Goal: Task Accomplishment & Management: Complete application form

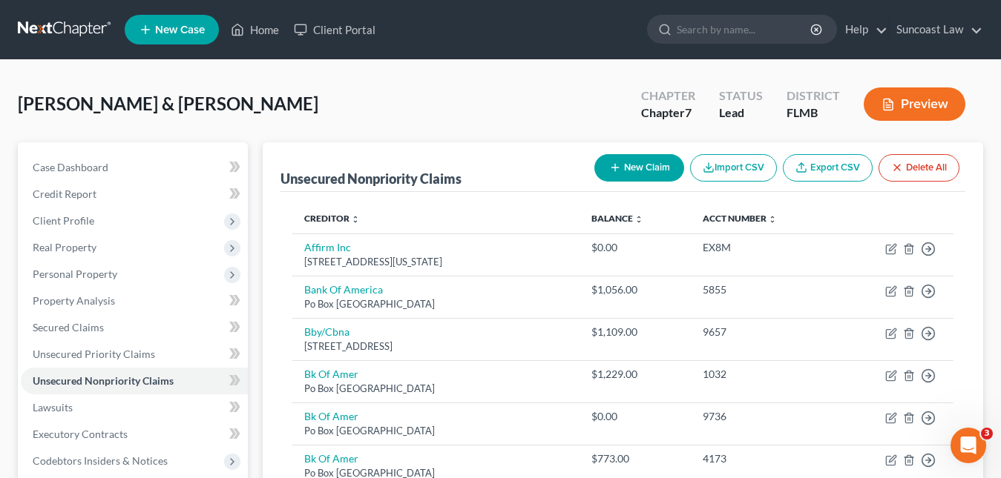
click at [195, 21] on link "New Case" at bounding box center [172, 30] width 94 height 30
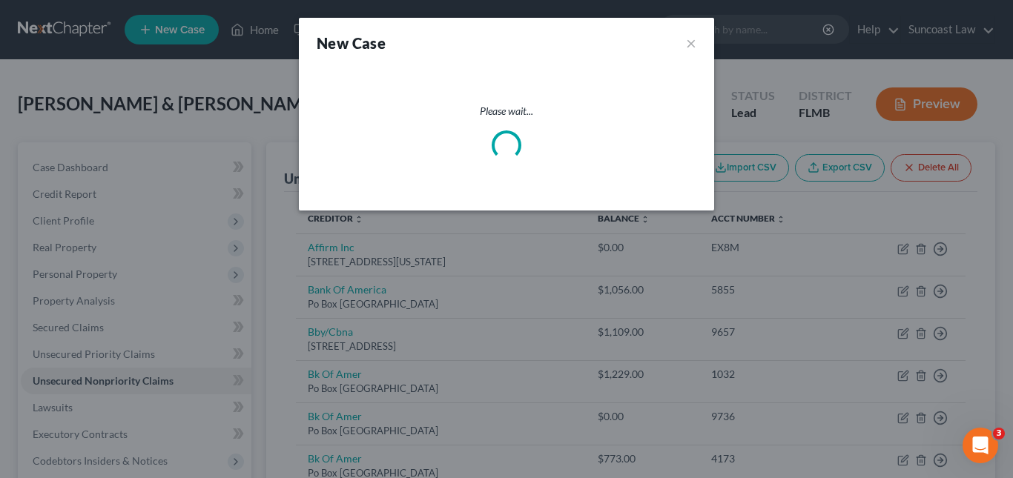
select select "15"
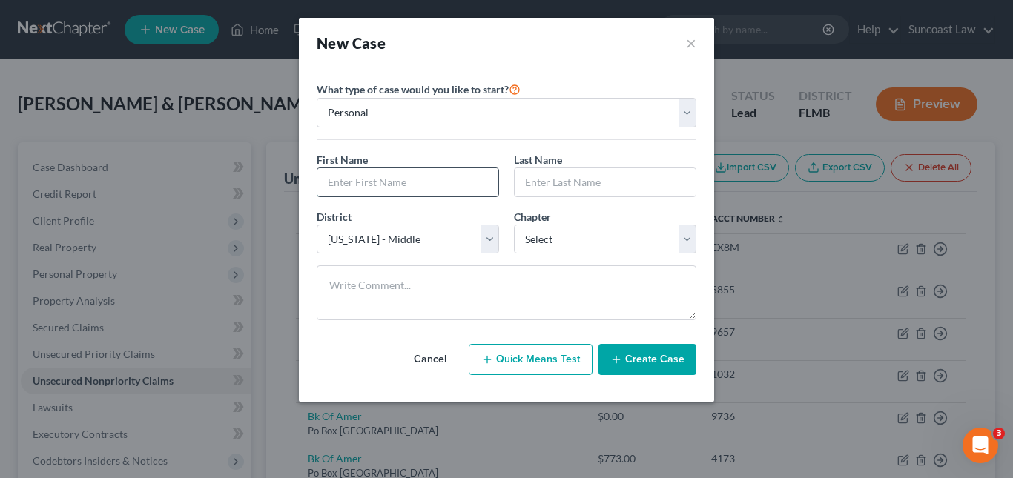
click at [343, 171] on input "text" at bounding box center [407, 182] width 181 height 28
type input "[PERSON_NAME]"
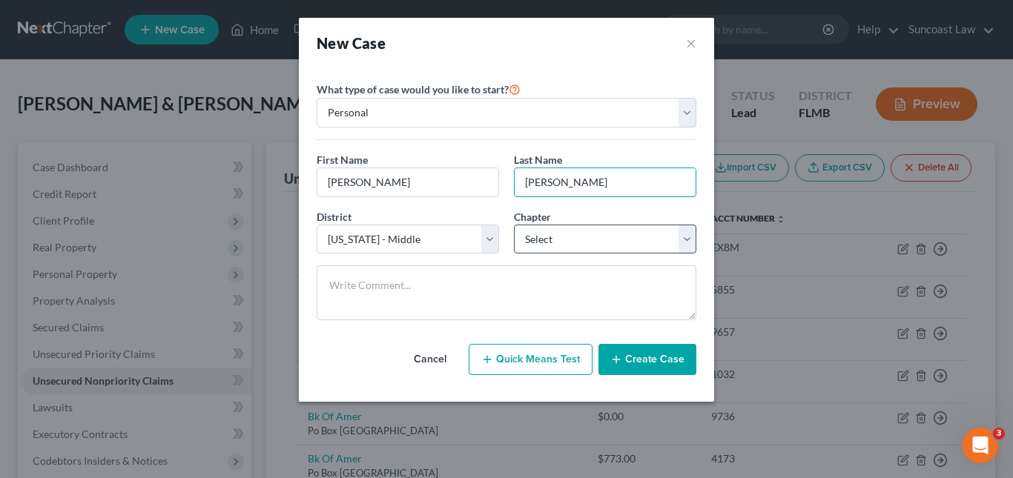
type input "[PERSON_NAME]"
click at [685, 243] on select "Select 7 11 12 13" at bounding box center [605, 240] width 182 height 30
select select "0"
click at [514, 225] on select "Select 7 11 12 13" at bounding box center [605, 240] width 182 height 30
click at [648, 363] on button "Create Case" at bounding box center [648, 359] width 98 height 31
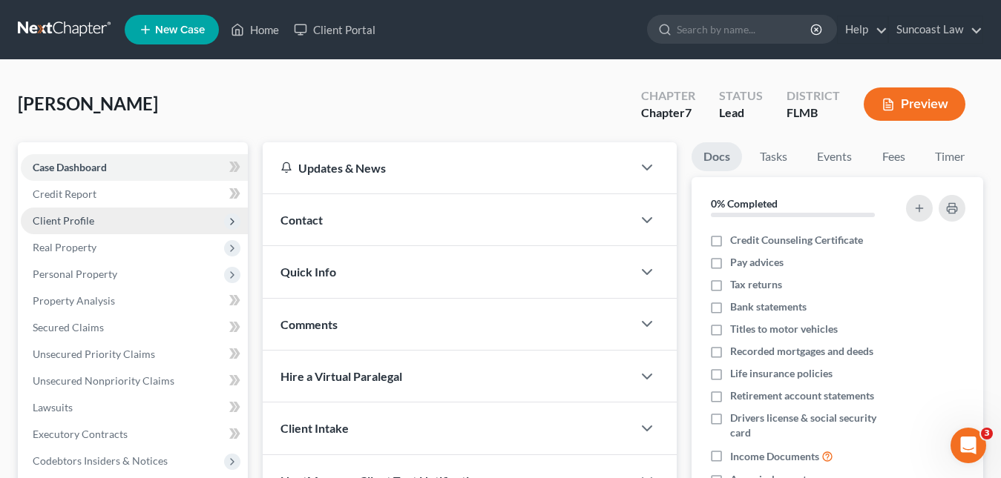
click at [81, 222] on span "Client Profile" at bounding box center [64, 220] width 62 height 13
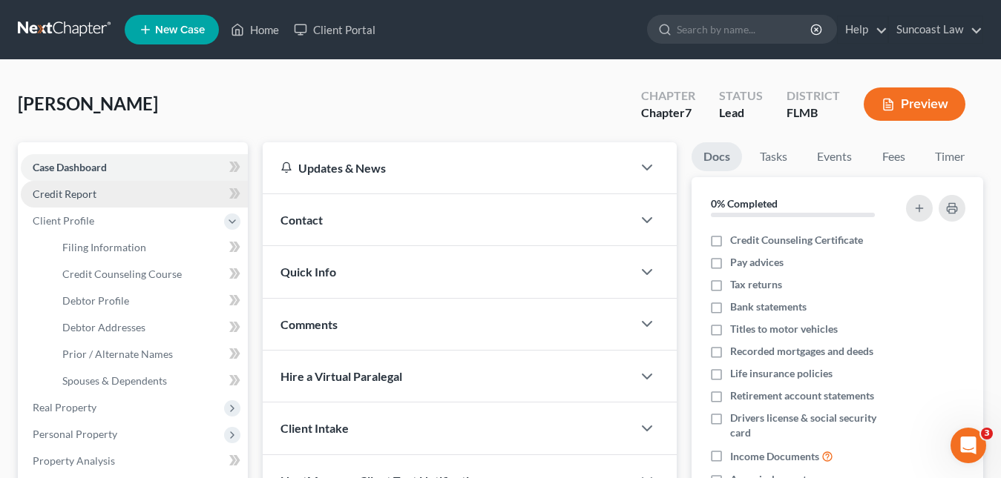
click at [91, 195] on span "Credit Report" at bounding box center [65, 194] width 64 height 13
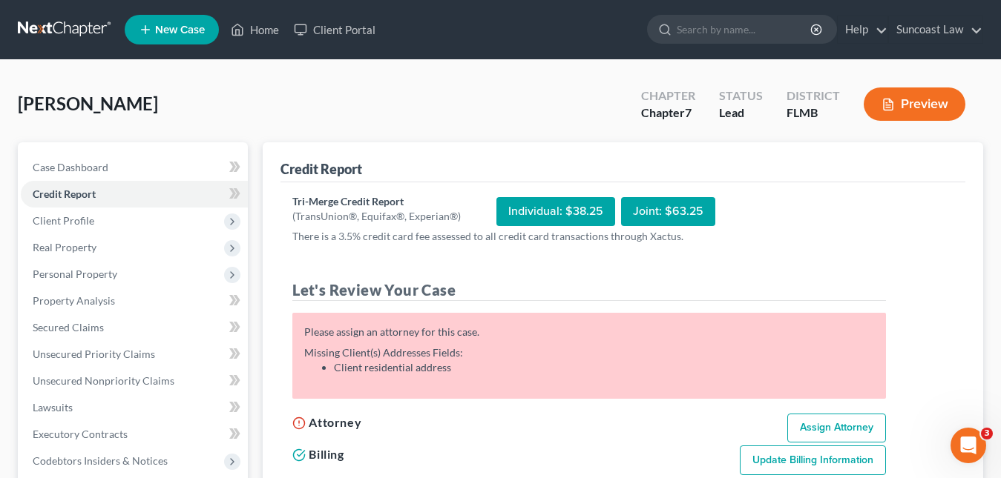
scroll to position [74, 0]
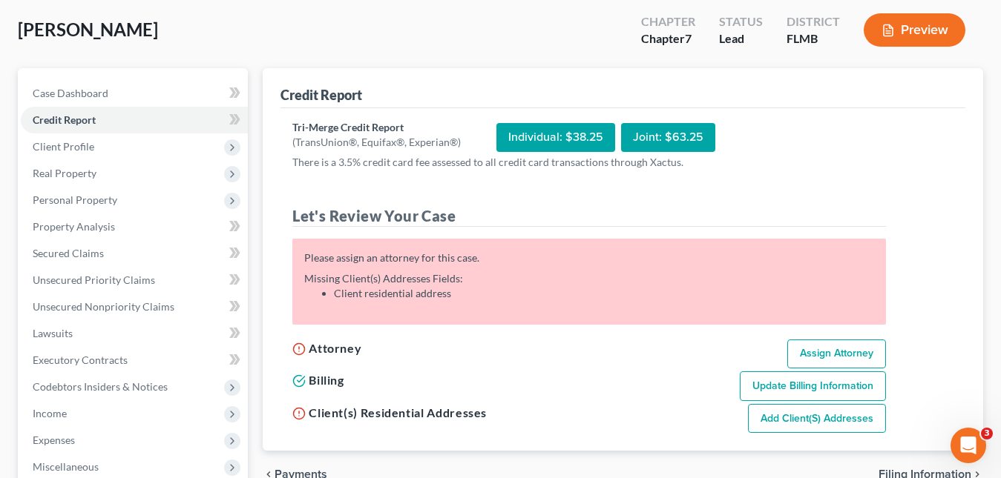
click at [821, 346] on link "Assign Attorney" at bounding box center [836, 355] width 99 height 30
select select "1"
select select "0"
select select "15"
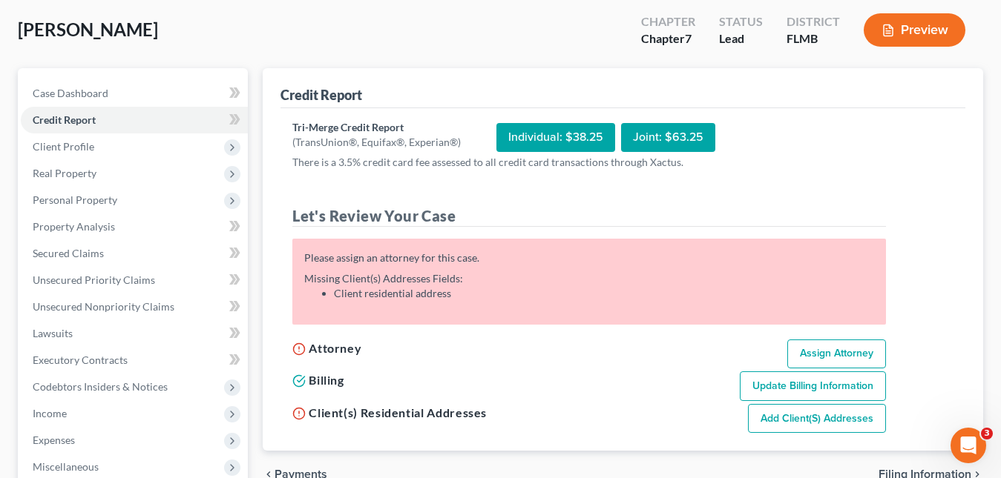
select select "9"
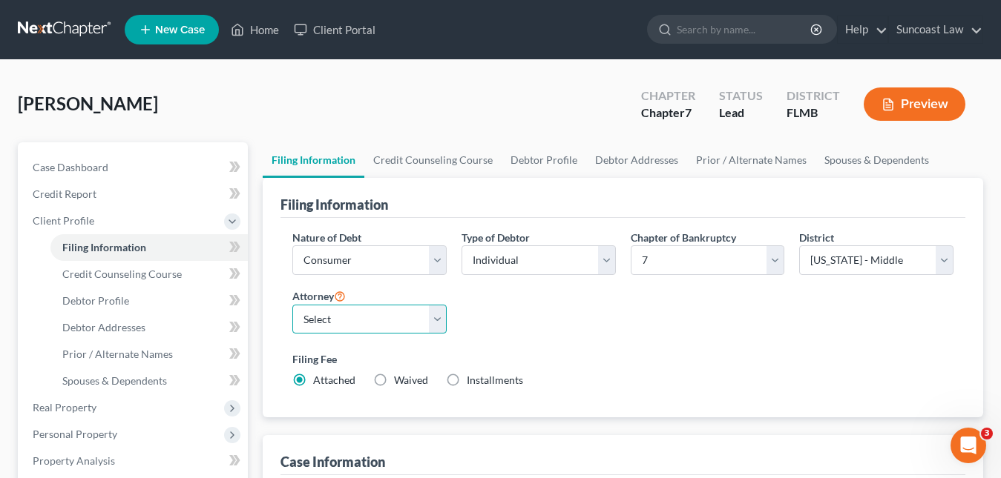
drag, startPoint x: 436, startPoint y: 313, endPoint x: 422, endPoint y: 318, distance: 15.0
click at [436, 313] on select "Select [PERSON_NAME] - FLMB [PERSON_NAME] - FLMB" at bounding box center [369, 320] width 154 height 30
select select "0"
click at [292, 305] on select "Select [PERSON_NAME] - FLMB [PERSON_NAME] - FLMB" at bounding box center [369, 320] width 154 height 30
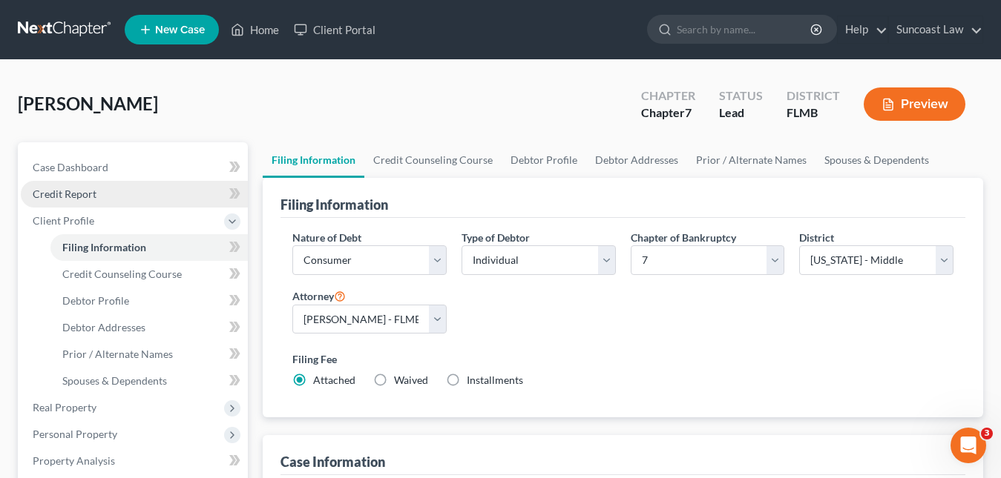
click at [90, 198] on span "Credit Report" at bounding box center [65, 194] width 64 height 13
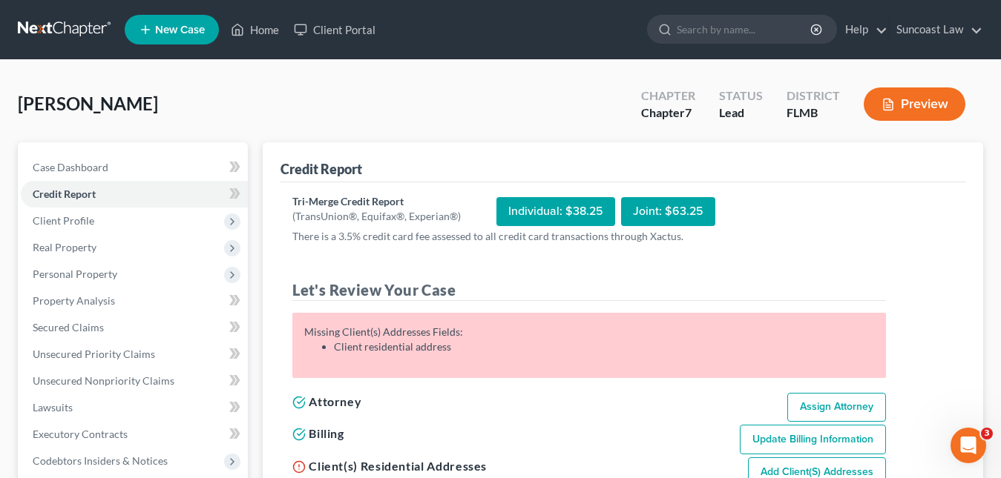
scroll to position [148, 0]
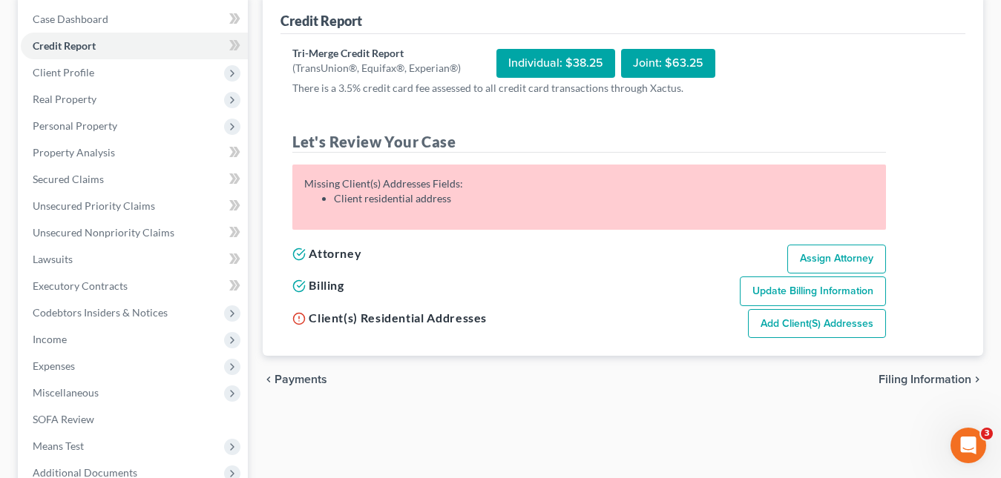
click at [823, 312] on link "Add Client(s) Addresses" at bounding box center [817, 324] width 138 height 30
select select "0"
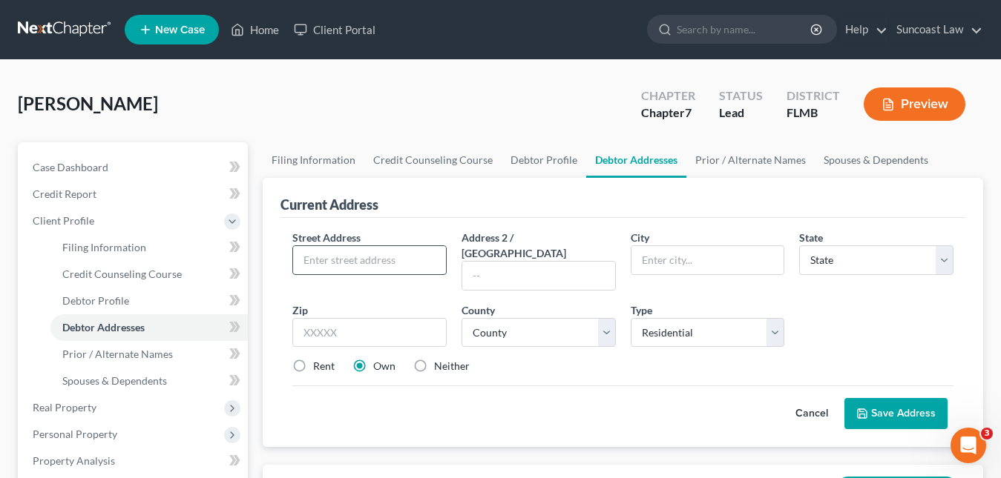
click at [377, 268] on input "text" at bounding box center [369, 260] width 153 height 28
paste input "[STREET_ADDRESS]"
type input "[STREET_ADDRESS]"
click at [370, 318] on input "text" at bounding box center [369, 333] width 154 height 30
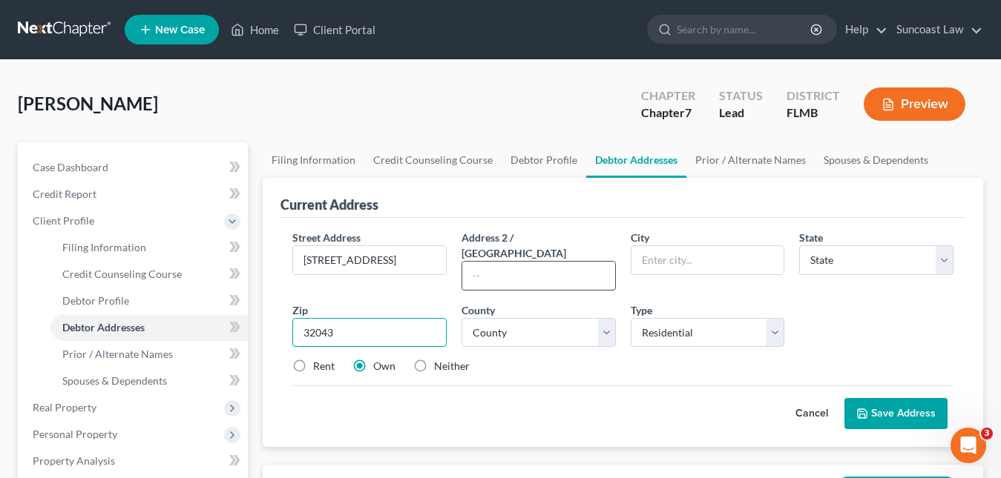
type input "32043"
type input "[GEOGRAPHIC_DATA]"
select select "9"
click at [516, 268] on input "text" at bounding box center [538, 276] width 153 height 28
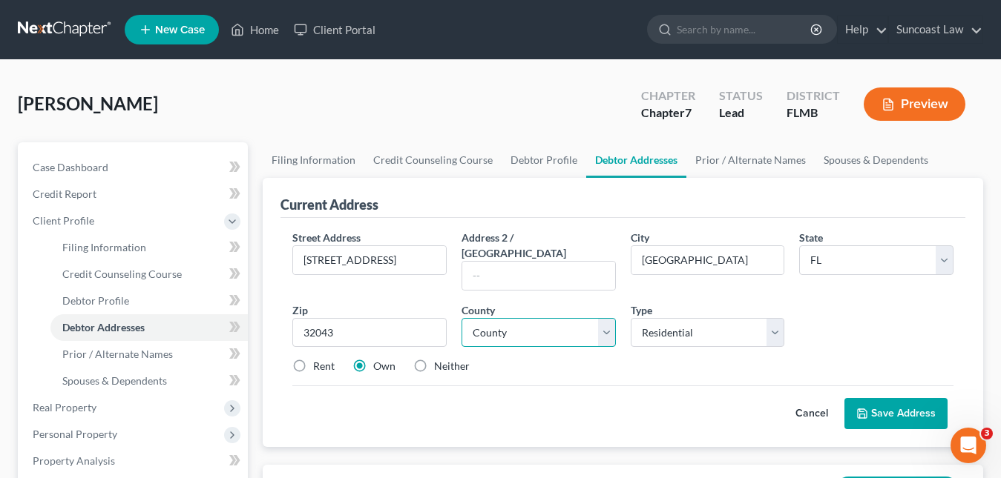
click at [511, 318] on select "County" at bounding box center [538, 333] width 154 height 30
select select "53"
click at [497, 326] on select "County [GEOGRAPHIC_DATA] [GEOGRAPHIC_DATA] [GEOGRAPHIC_DATA] [GEOGRAPHIC_DATA] …" at bounding box center [538, 333] width 154 height 30
click at [891, 398] on button "Save Address" at bounding box center [895, 413] width 103 height 31
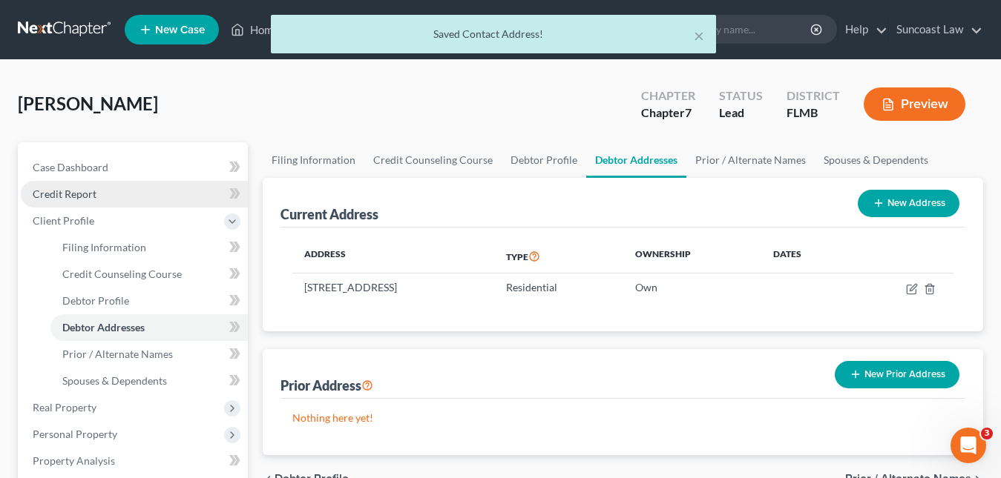
click at [88, 194] on span "Credit Report" at bounding box center [65, 194] width 64 height 13
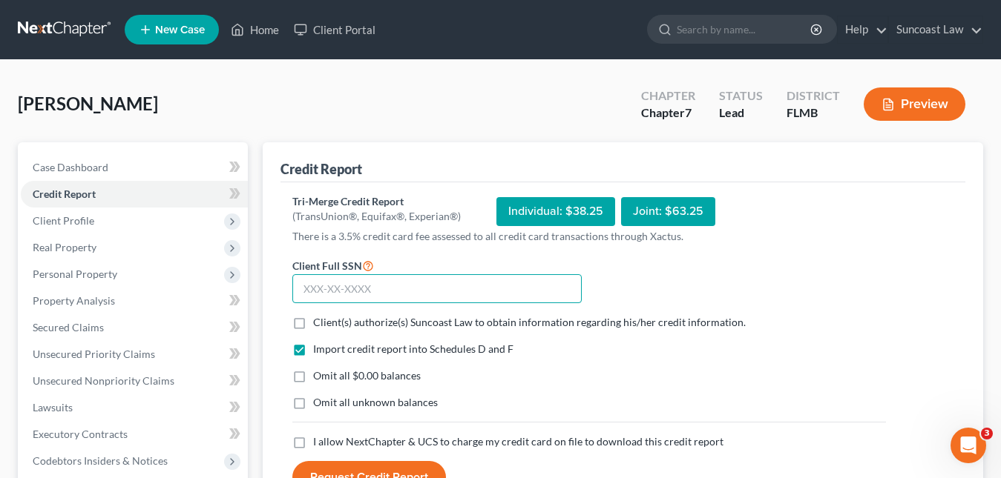
click at [312, 285] on input "text" at bounding box center [436, 289] width 289 height 30
paste input "594-38-7213"
type input "594-38-7213"
click at [313, 326] on label "Client(s) authorize(s) Suncoast Law to obtain information regarding his/her cre…" at bounding box center [529, 322] width 432 height 15
click at [319, 325] on input "Client(s) authorize(s) Suncoast Law to obtain information regarding his/her cre…" at bounding box center [324, 320] width 10 height 10
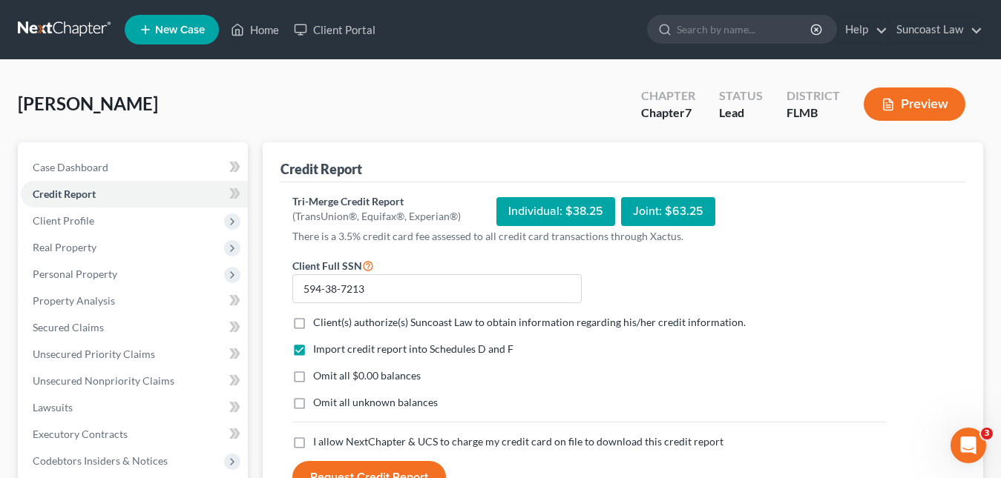
checkbox input "true"
click at [313, 441] on label "I allow NextChapter & UCS to charge my credit card on file to download this cre…" at bounding box center [518, 442] width 410 height 15
click at [319, 441] on input "I allow NextChapter & UCS to charge my credit card on file to download this cre…" at bounding box center [324, 440] width 10 height 10
checkbox input "true"
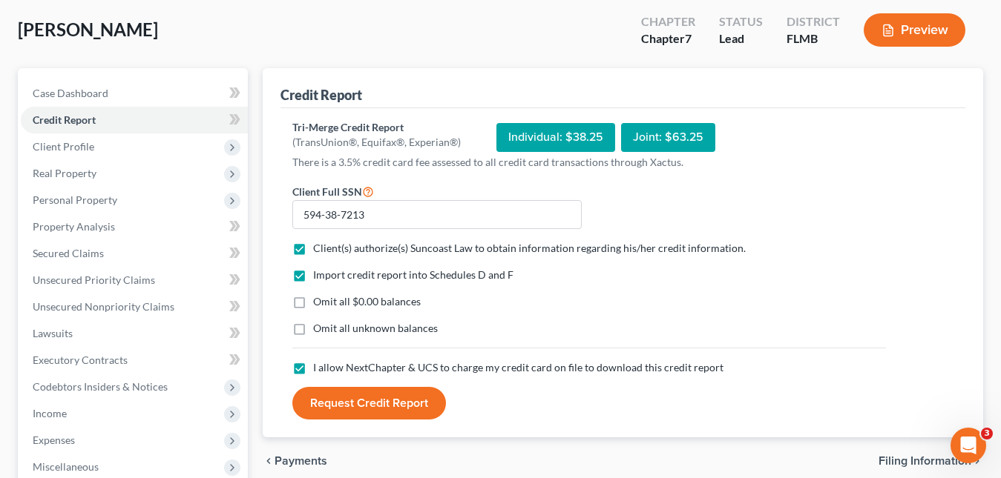
click at [369, 411] on button "Request Credit Report" at bounding box center [369, 403] width 154 height 33
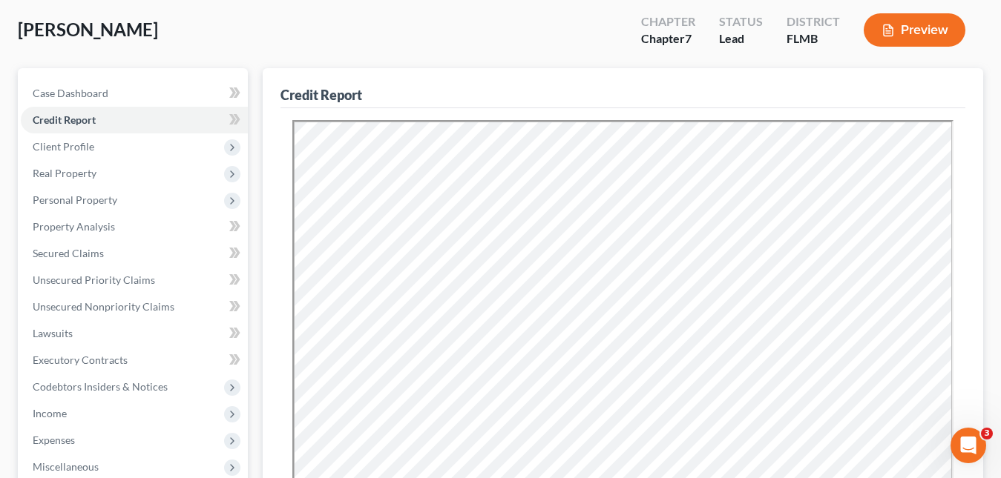
scroll to position [0, 0]
click at [111, 311] on span "Unsecured Nonpriority Claims" at bounding box center [104, 306] width 142 height 13
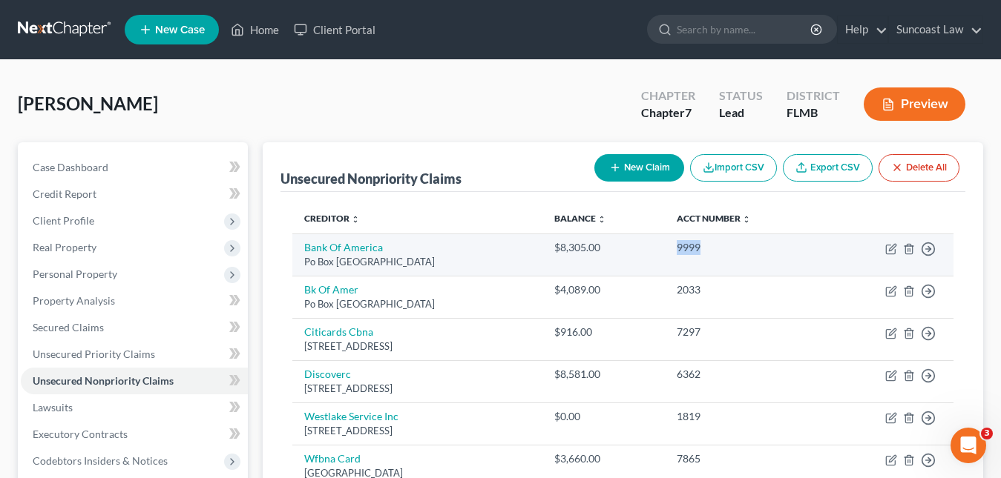
drag, startPoint x: 742, startPoint y: 249, endPoint x: 724, endPoint y: 249, distance: 17.8
click at [724, 249] on td "9999" at bounding box center [744, 255] width 159 height 42
copy div "9999"
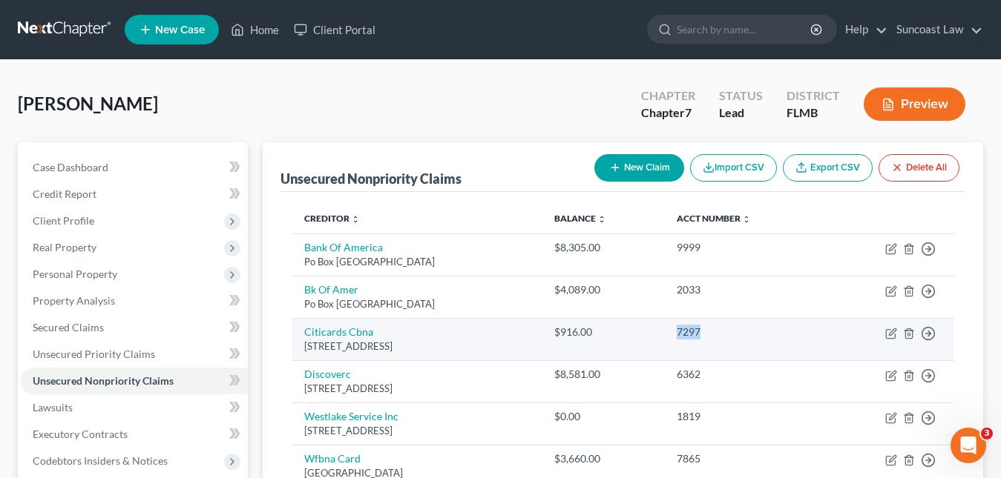
drag, startPoint x: 757, startPoint y: 327, endPoint x: 726, endPoint y: 327, distance: 31.2
click at [726, 327] on div "7297" at bounding box center [744, 332] width 135 height 15
copy div "7297"
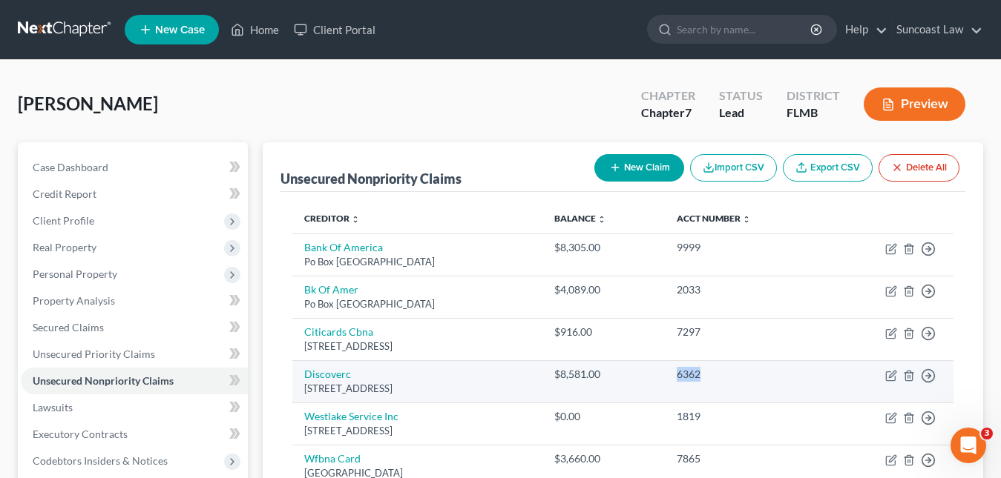
drag, startPoint x: 758, startPoint y: 382, endPoint x: 724, endPoint y: 377, distance: 34.5
click at [723, 377] on td "6362" at bounding box center [744, 382] width 159 height 42
copy div "6362"
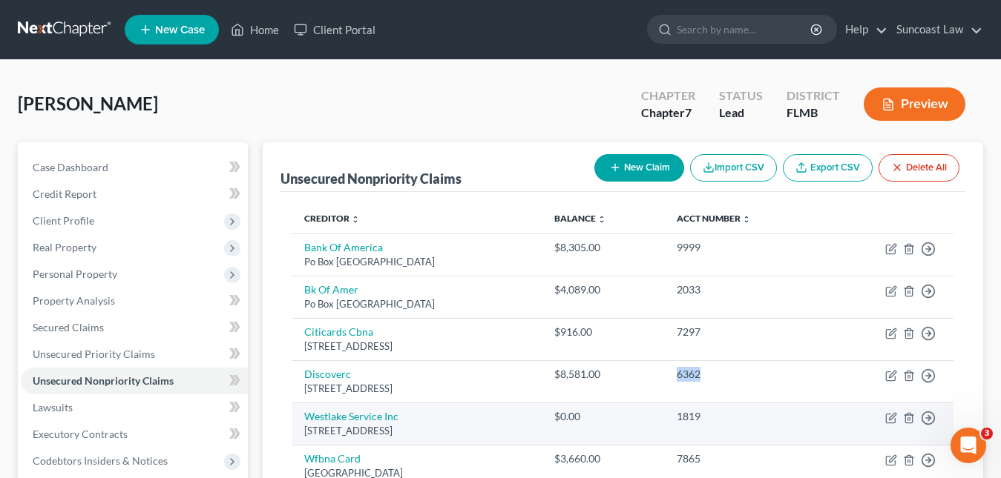
scroll to position [74, 0]
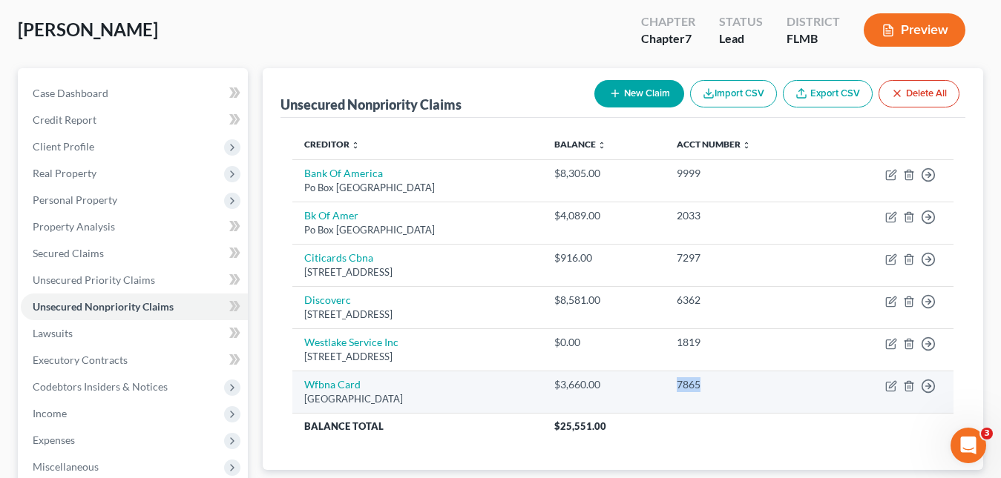
drag, startPoint x: 766, startPoint y: 386, endPoint x: 725, endPoint y: 384, distance: 40.9
click at [725, 384] on td "7865" at bounding box center [744, 392] width 159 height 42
copy div "7865"
